Goal: Entertainment & Leisure: Consume media (video, audio)

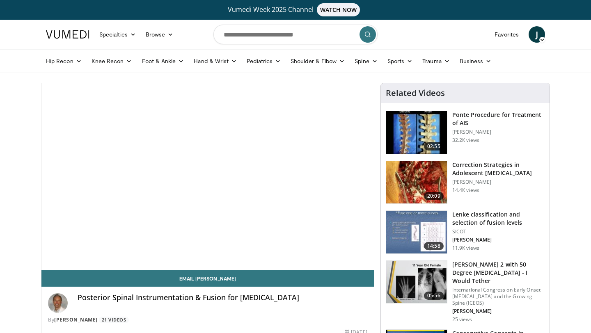
scroll to position [20, 0]
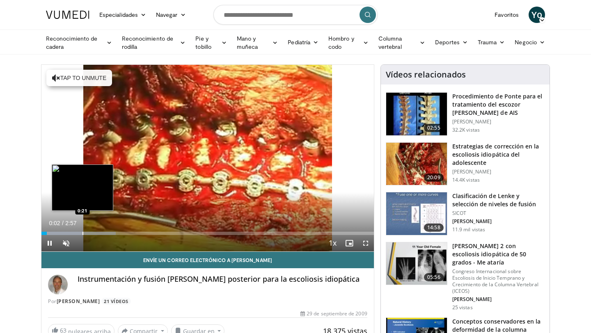
click at [83, 232] on div "Progress Bar" at bounding box center [83, 233] width 1 height 3
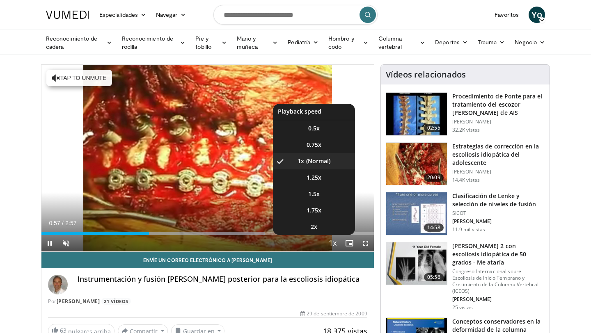
click at [331, 244] on span "Video Player" at bounding box center [332, 244] width 11 height 16
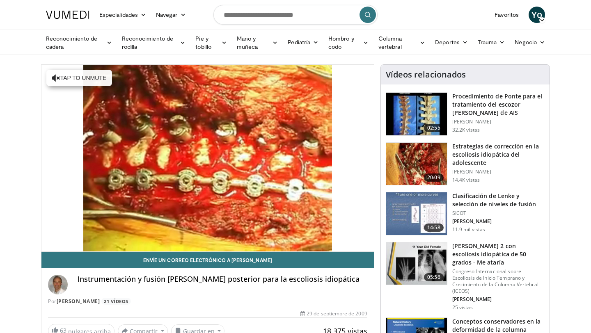
click at [331, 244] on div "10 seconds Tap to unmute" at bounding box center [207, 158] width 333 height 187
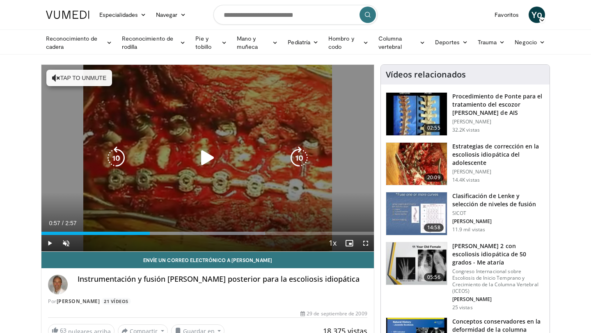
click at [196, 161] on div "Video Player" at bounding box center [208, 158] width 200 height 16
